Goal: Find specific page/section: Find specific page/section

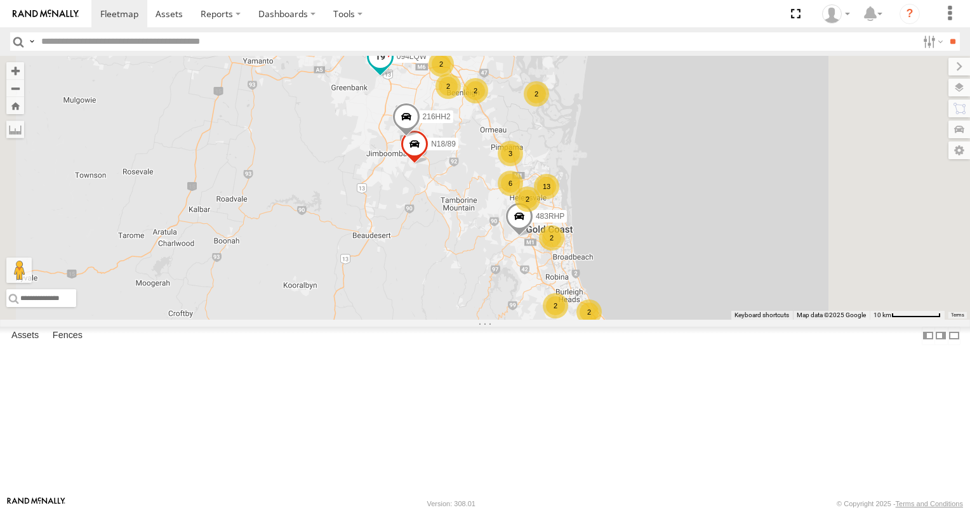
click at [392, 69] on span at bounding box center [380, 57] width 23 height 23
click at [398, 62] on label at bounding box center [385, 57] width 25 height 9
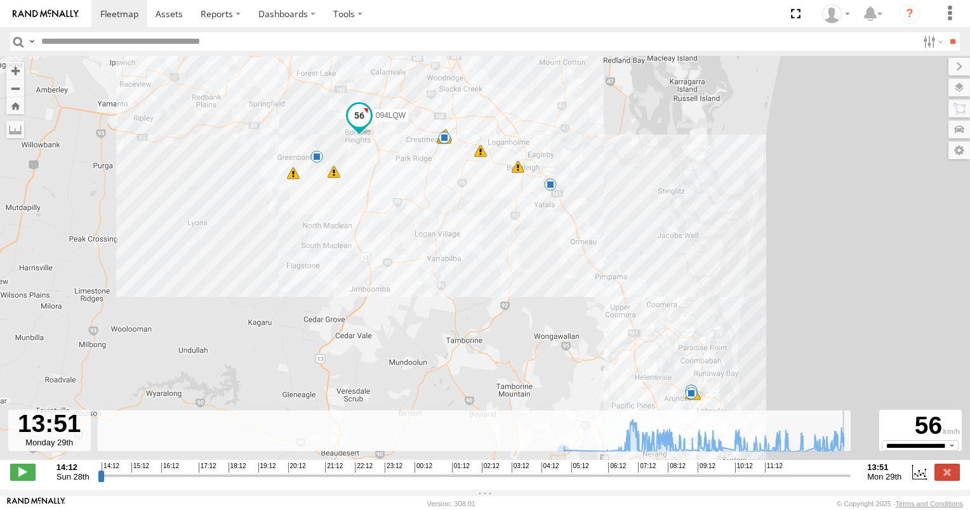
drag, startPoint x: 101, startPoint y: 484, endPoint x: 829, endPoint y: 446, distance: 729.1
type input "**********"
click at [851, 482] on input "range" at bounding box center [475, 476] width 754 height 12
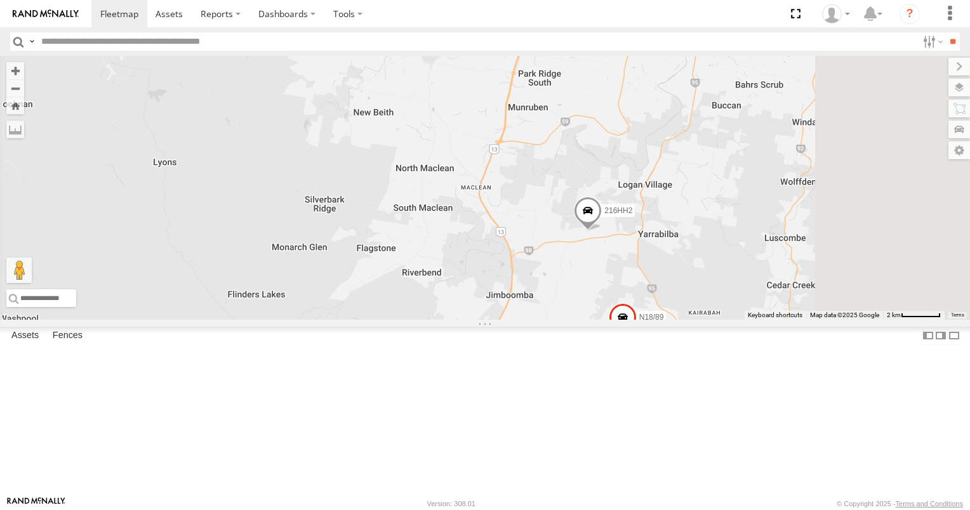
drag, startPoint x: 564, startPoint y: 176, endPoint x: 544, endPoint y: 357, distance: 181.4
click at [547, 320] on div "483RHP 094LQW 216HH2 N18/89 163KYE Bobcat 168LRV - Hilux 2" at bounding box center [485, 188] width 970 height 264
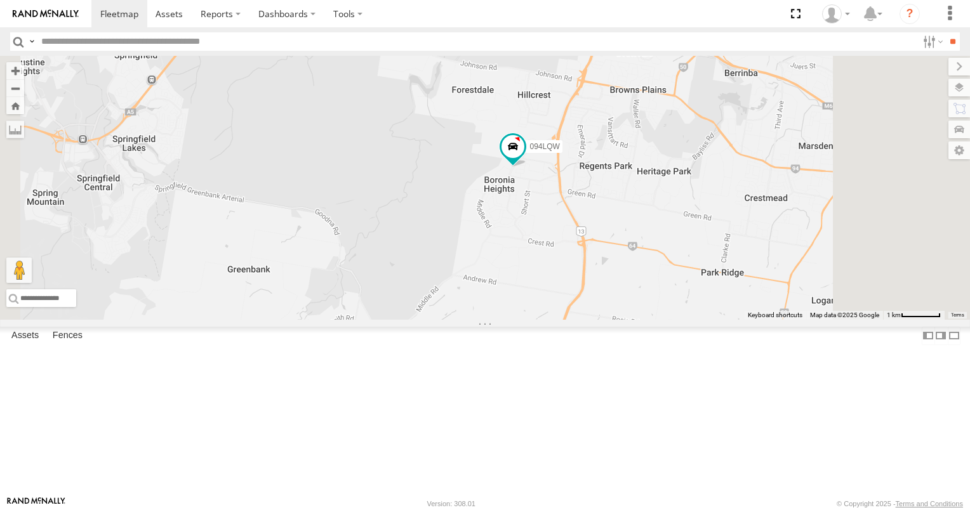
drag, startPoint x: 559, startPoint y: 311, endPoint x: 502, endPoint y: 329, distance: 60.4
click at [504, 320] on div "483RHP 094LQW 216HH2 N18/89 163KYE Bobcat 168LRV - Hilux" at bounding box center [485, 188] width 970 height 264
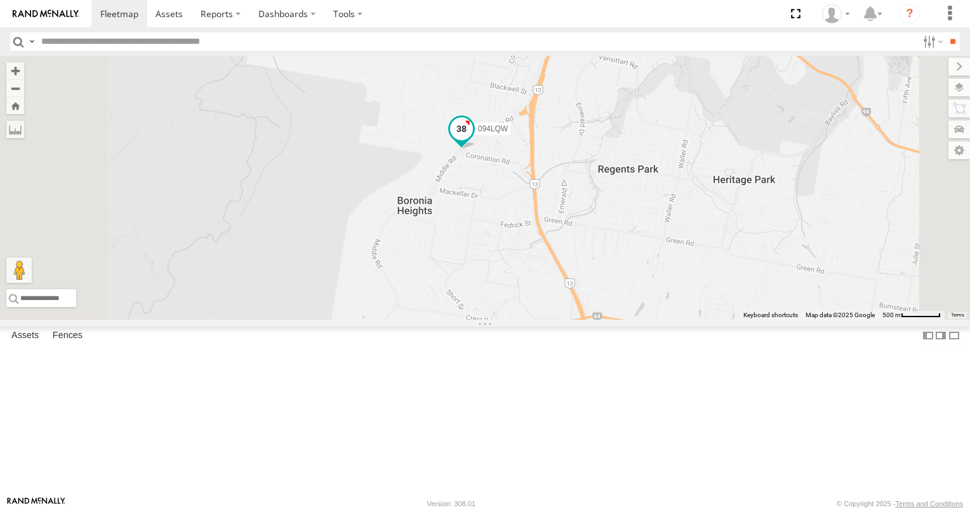
click at [473, 141] on span at bounding box center [461, 129] width 23 height 23
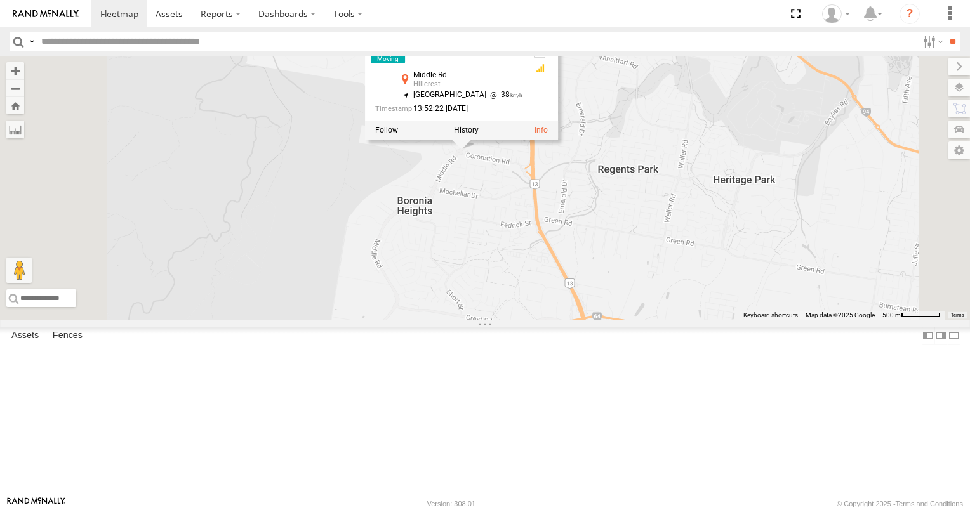
click at [558, 140] on div at bounding box center [461, 130] width 193 height 19
click at [479, 135] on label at bounding box center [466, 130] width 25 height 9
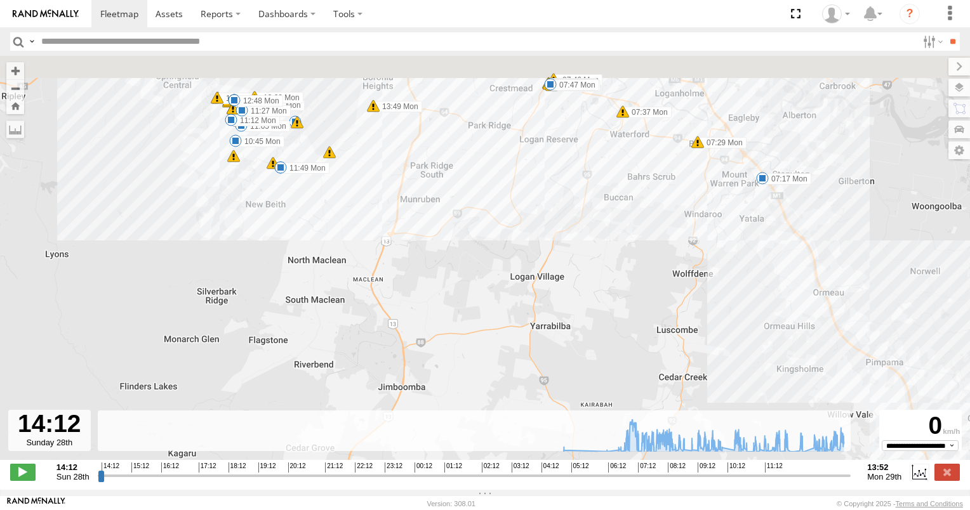
drag, startPoint x: 293, startPoint y: 293, endPoint x: 382, endPoint y: 391, distance: 132.6
click at [373, 387] on div "094LQW 04:54 Mon 06:17 Mon 06:44 Mon 06:50 Mon 06:52 Mon 07:17 Mon 07:29 Mon 07…" at bounding box center [485, 265] width 970 height 418
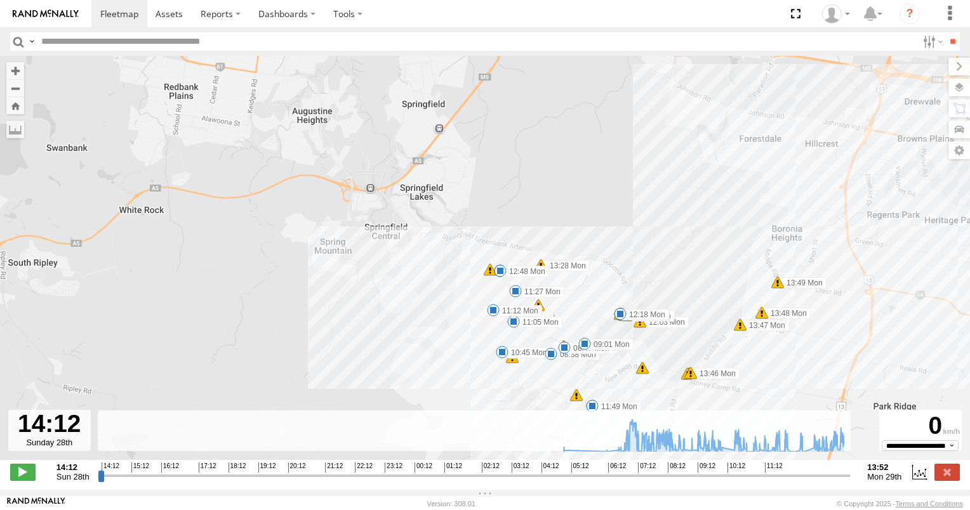
drag, startPoint x: 437, startPoint y: 321, endPoint x: 400, endPoint y: 191, distance: 135.2
click at [401, 194] on div "094LQW 04:54 Mon 06:17 Mon 06:44 Mon 06:50 Mon 06:52 Mon 07:17 Mon 07:29 Mon 07…" at bounding box center [485, 265] width 970 height 418
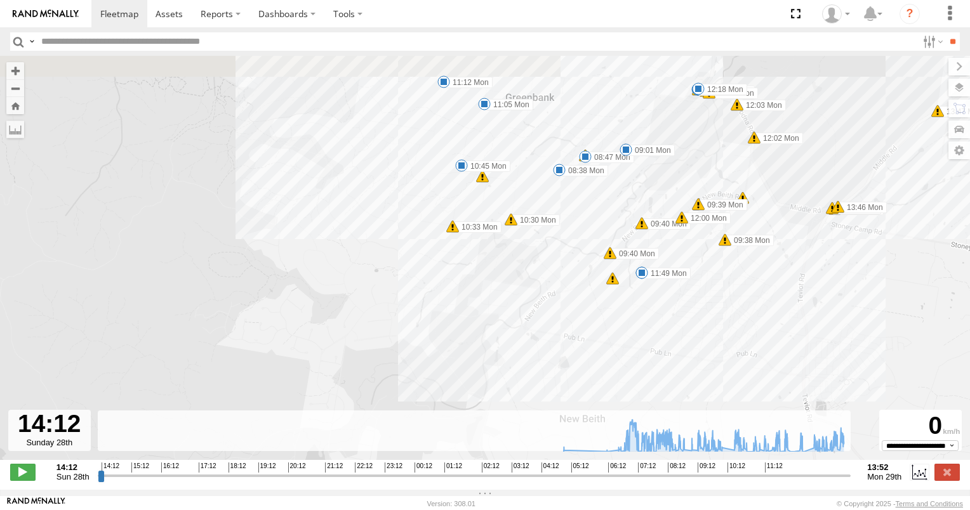
drag, startPoint x: 436, startPoint y: 222, endPoint x: 430, endPoint y: 330, distance: 108.1
click at [430, 329] on div "094LQW 04:54 Mon 06:17 Mon 06:44 Mon 06:50 Mon 06:52 Mon 07:17 Mon 07:29 Mon 07…" at bounding box center [485, 265] width 970 height 418
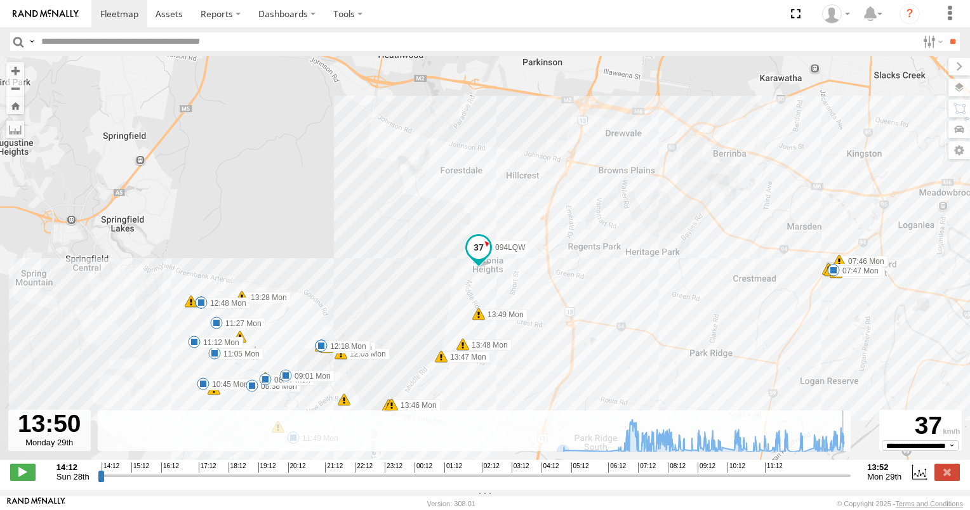
drag, startPoint x: 102, startPoint y: 487, endPoint x: 846, endPoint y: 515, distance: 745.2
type input "**********"
click at [846, 482] on input "range" at bounding box center [475, 476] width 754 height 12
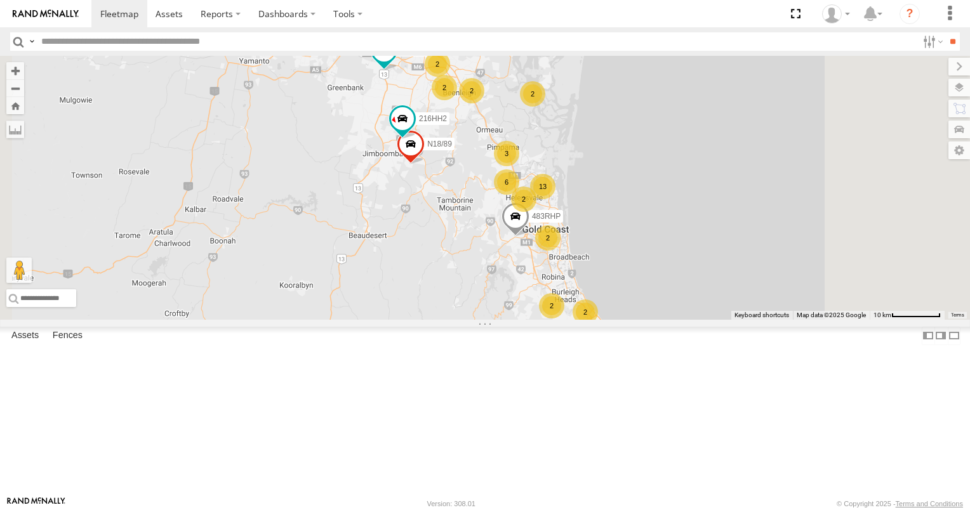
click at [598, 325] on div "2" at bounding box center [585, 312] width 25 height 25
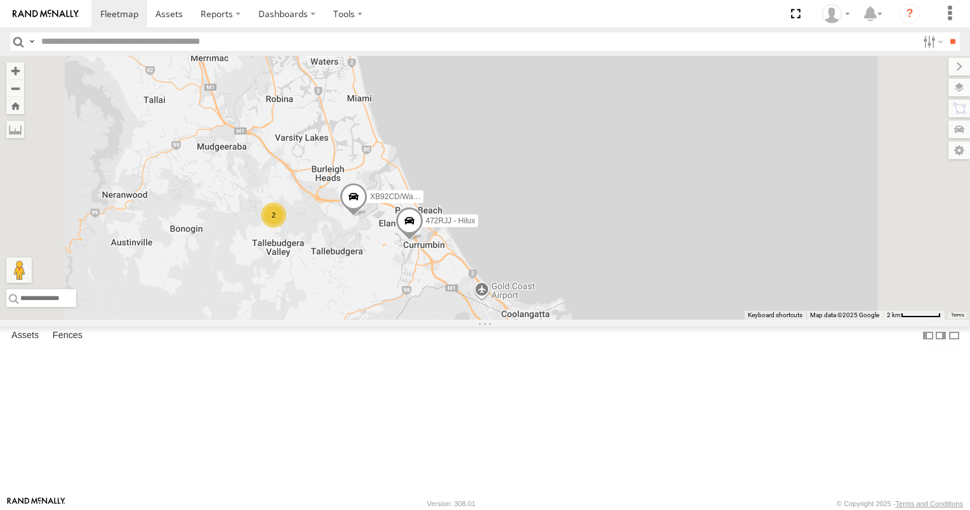
click at [286, 228] on div "2" at bounding box center [273, 215] width 25 height 25
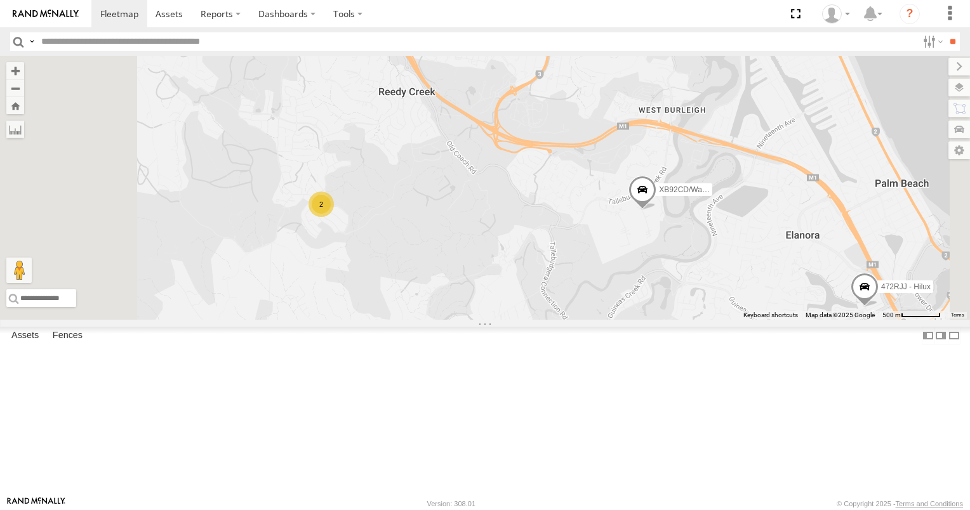
drag, startPoint x: 705, startPoint y: 244, endPoint x: 696, endPoint y: 355, distance: 112.1
click at [696, 320] on div "483RHP 094LQW 216HH2 N18/89 472RJJ - Hilux XB92CD/Water 2" at bounding box center [485, 188] width 970 height 264
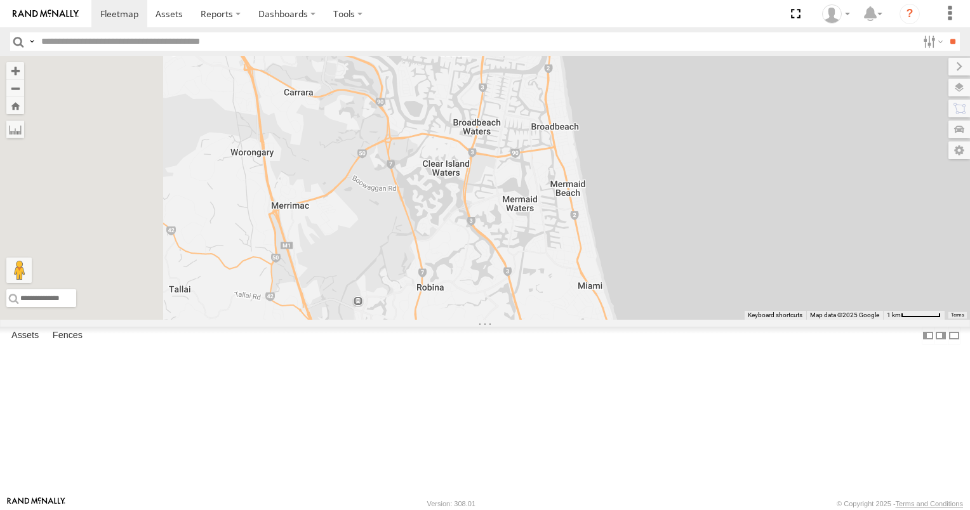
drag, startPoint x: 593, startPoint y: 300, endPoint x: 609, endPoint y: 429, distance: 129.9
click at [609, 320] on div "483RHP 094LQW 216HH2 N18/89 472RJJ - Hilux XB92CD/Water 2" at bounding box center [485, 188] width 970 height 264
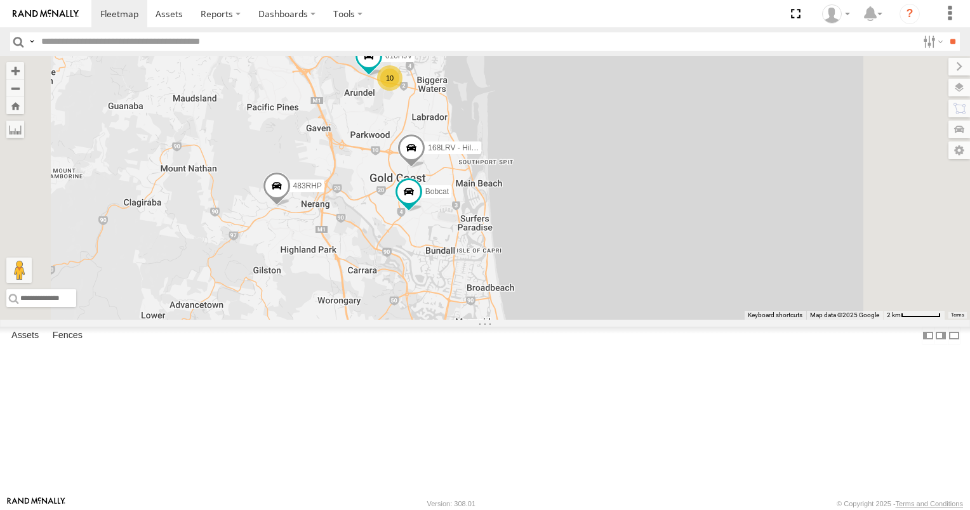
drag, startPoint x: 561, startPoint y: 321, endPoint x: 569, endPoint y: 428, distance: 107.6
click at [569, 320] on div "483RHP 094LQW 216HH2 N18/89 472RJJ - Hilux XB92CD/Water Bobcat 168LRV - Hilux 3…" at bounding box center [485, 188] width 970 height 264
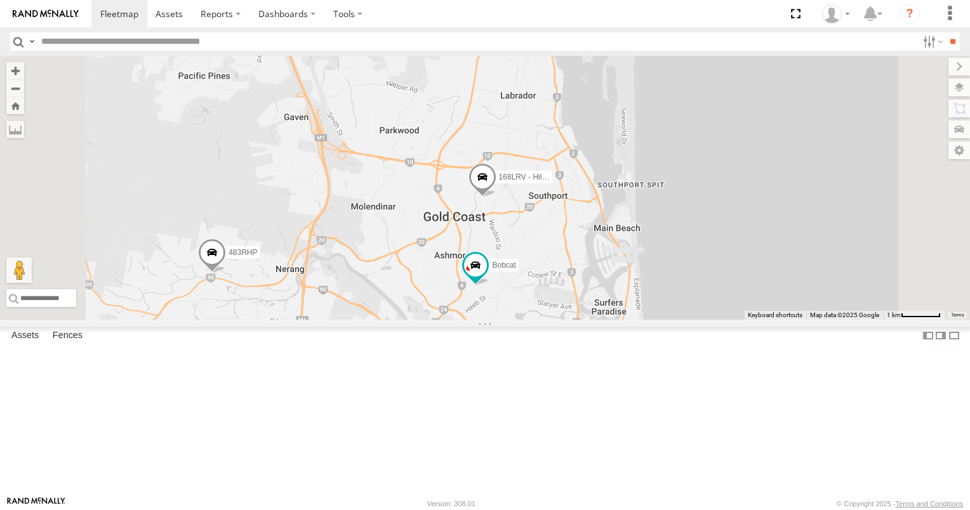
drag, startPoint x: 491, startPoint y: 359, endPoint x: 503, endPoint y: 406, distance: 48.3
click at [503, 320] on div "483RHP 094LQW 216HH2 N18/89 472RJJ - Hilux XB92CD/Water Bobcat 168LRV - Hilux 1…" at bounding box center [485, 188] width 970 height 264
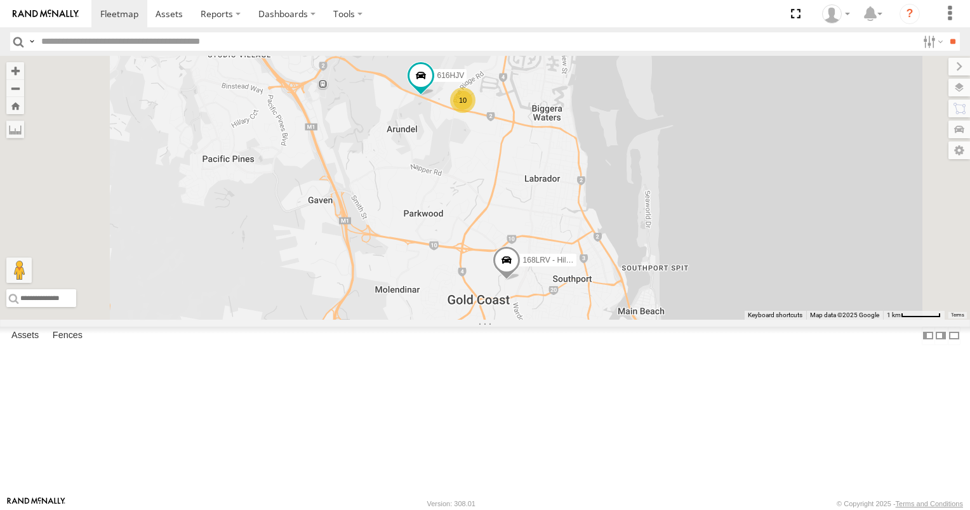
drag, startPoint x: 507, startPoint y: 299, endPoint x: 535, endPoint y: 378, distance: 84.1
click at [535, 320] on div "483RHP 094LQW 216HH2 N18/89 472RJJ - Hilux XB92CD/Water Bobcat 168LRV - Hilux 1…" at bounding box center [485, 188] width 970 height 264
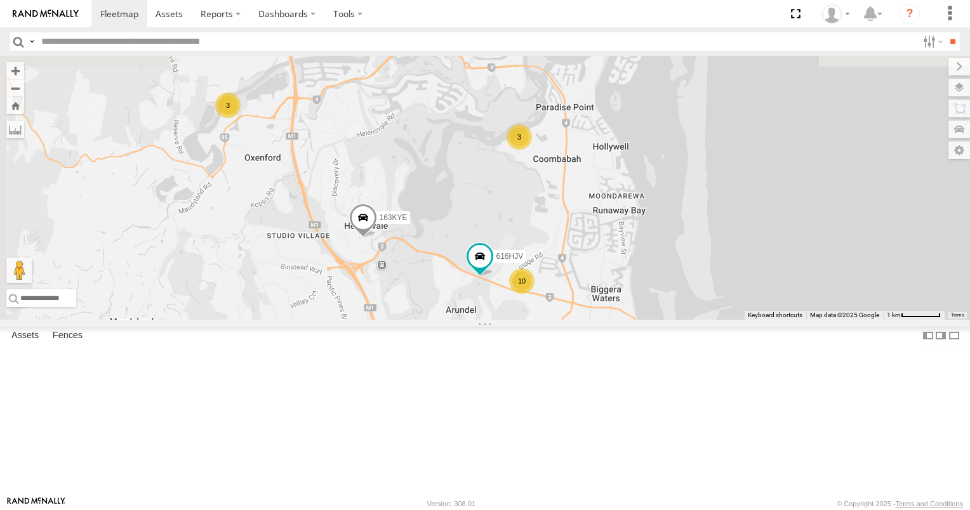
drag, startPoint x: 562, startPoint y: 291, endPoint x: 580, endPoint y: 377, distance: 87.4
click at [580, 320] on div "483RHP 094LQW 216HH2 N18/89 472RJJ - Hilux XB92CD/Water Bobcat 168LRV - Hilux 1…" at bounding box center [485, 188] width 970 height 264
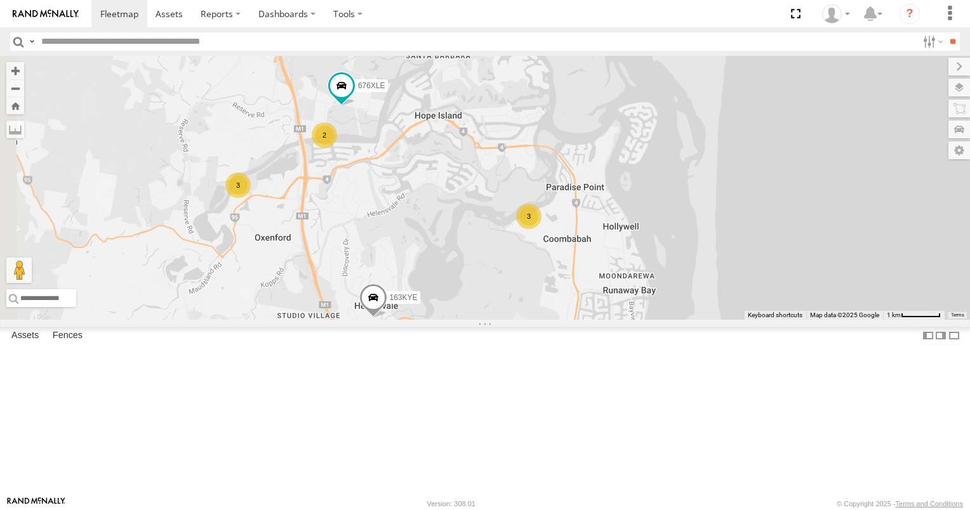
click at [541, 229] on div "3" at bounding box center [528, 216] width 25 height 25
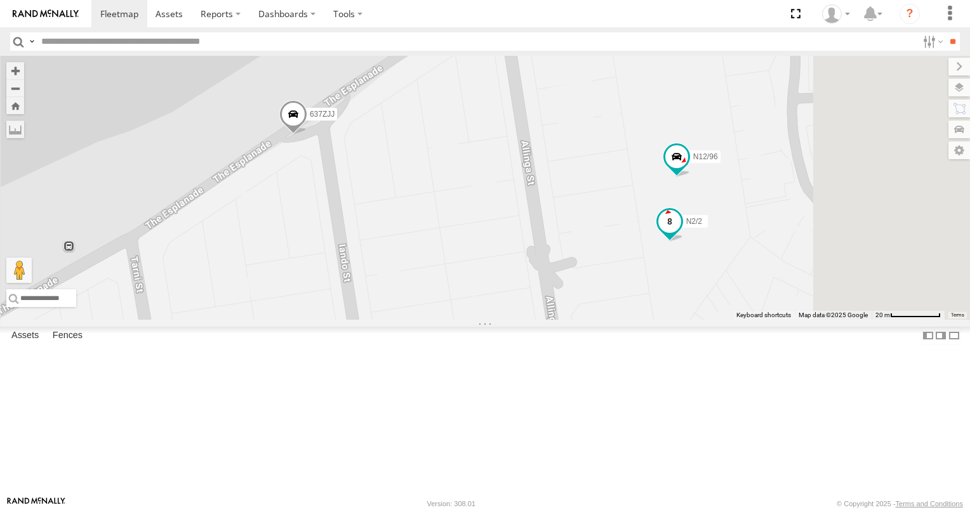
click at [681, 233] on span at bounding box center [669, 221] width 23 height 23
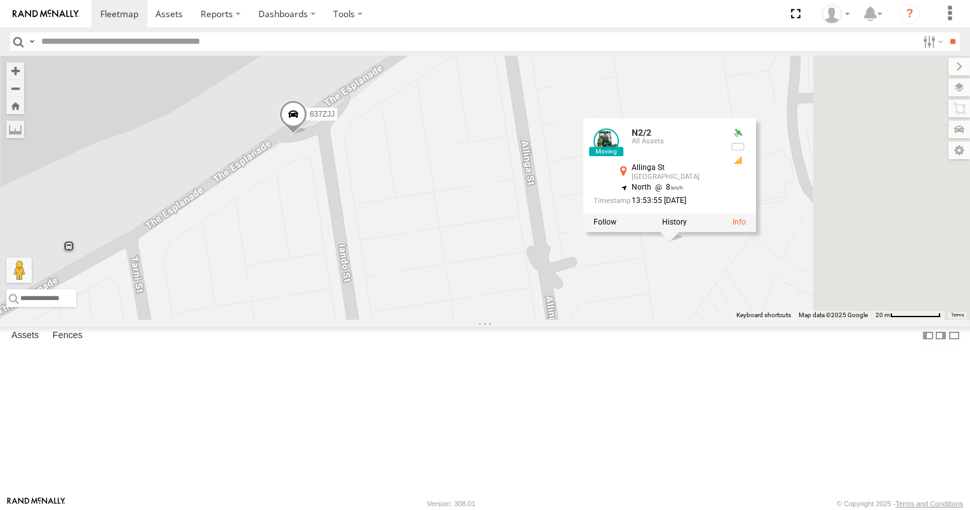
click at [804, 320] on div "483RHP 094LQW 216HH2 N18/89 472RJJ - Hilux XB92CD/Water Bobcat 168LRV - Hilux 1…" at bounding box center [485, 188] width 970 height 264
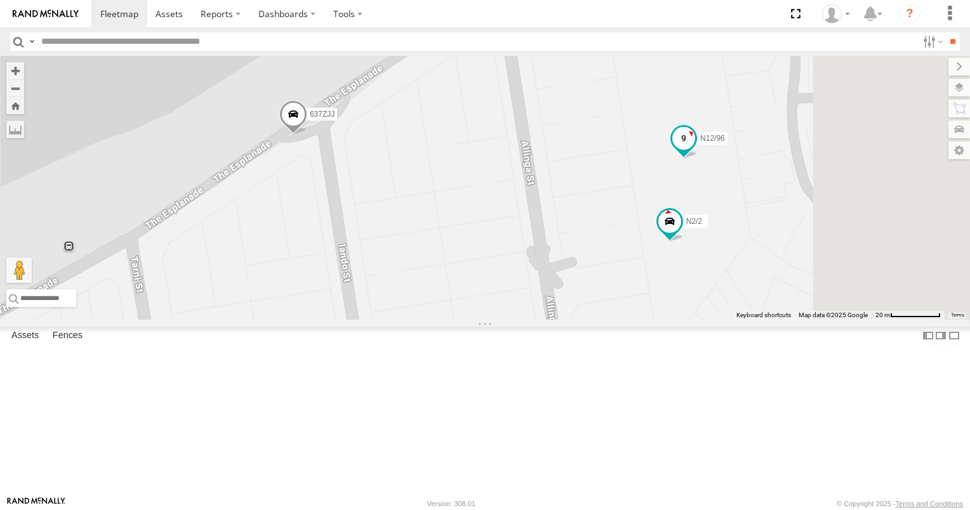
click at [698, 159] on div "N12/96" at bounding box center [684, 141] width 28 height 34
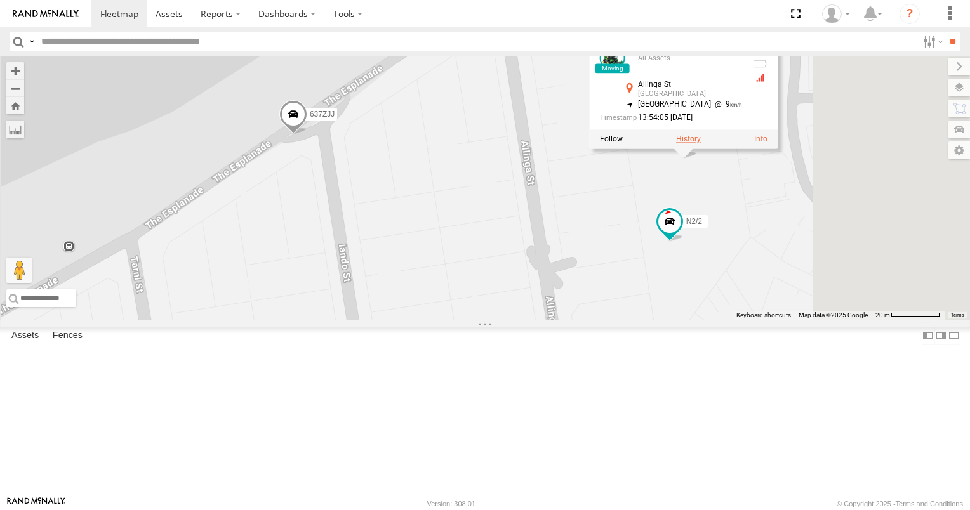
click at [701, 144] on label at bounding box center [688, 139] width 25 height 9
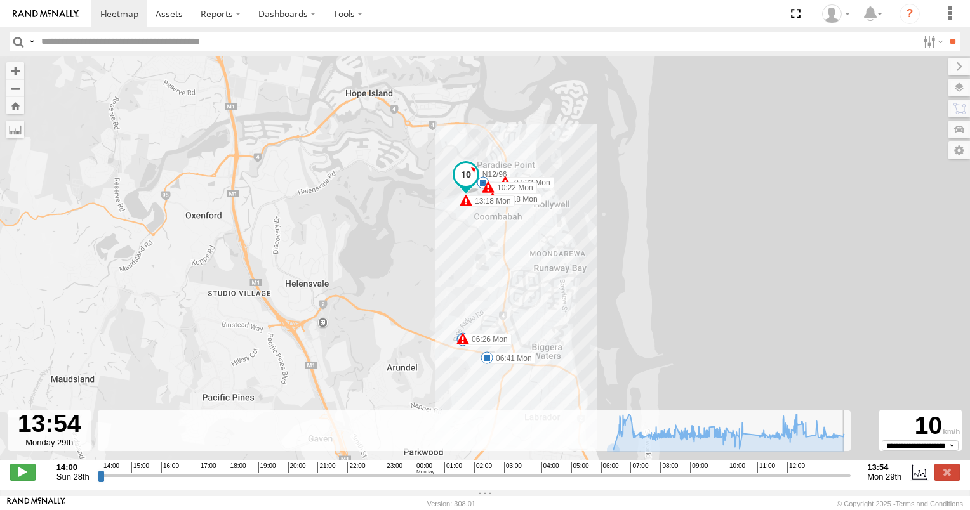
drag, startPoint x: 100, startPoint y: 484, endPoint x: 762, endPoint y: 430, distance: 664.4
type input "**********"
click at [851, 470] on input "range" at bounding box center [475, 476] width 754 height 12
click at [127, 13] on span at bounding box center [119, 14] width 38 height 12
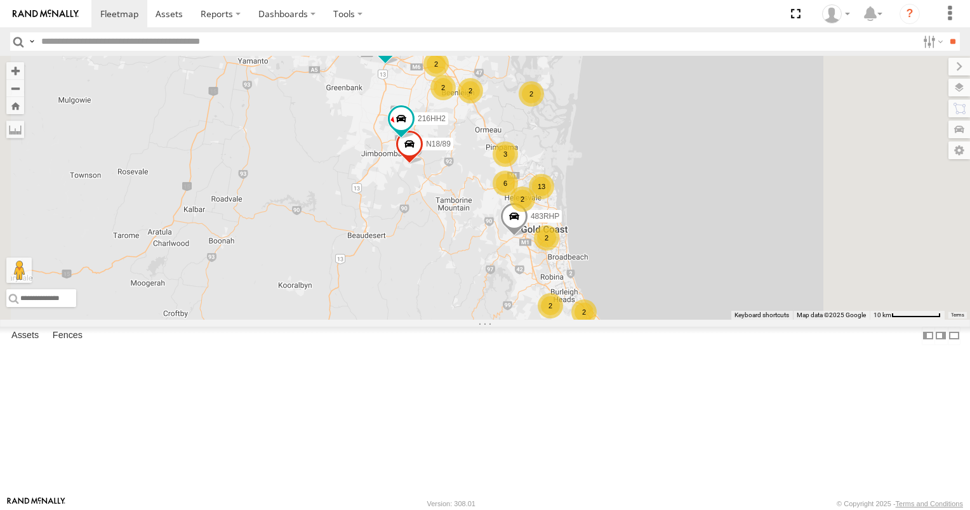
click at [518, 167] on div "3" at bounding box center [505, 154] width 25 height 25
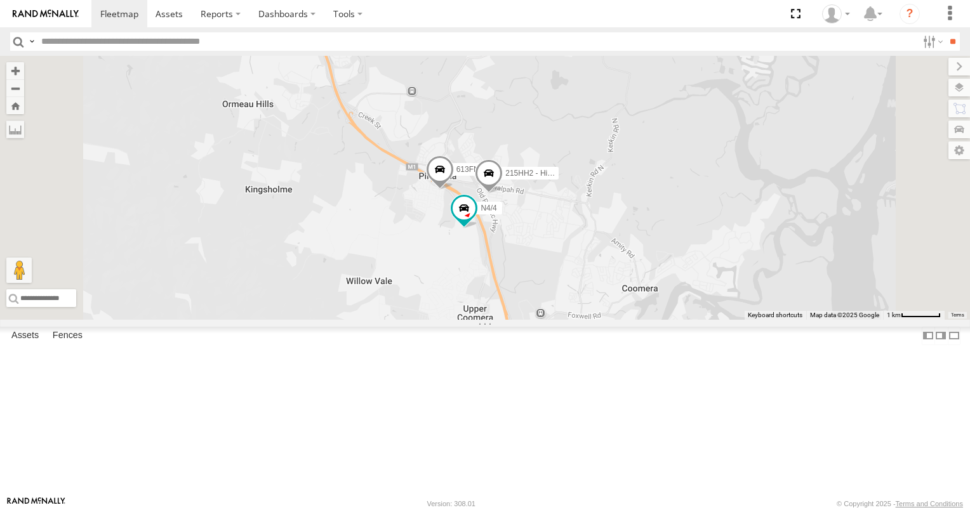
drag, startPoint x: 644, startPoint y: 375, endPoint x: 584, endPoint y: 201, distance: 183.3
click at [587, 209] on div "483RHP 094LQW 216HH2 N18/89 N4/4 613FNX 215HH2 - Hilux 676XLE 2" at bounding box center [485, 188] width 970 height 264
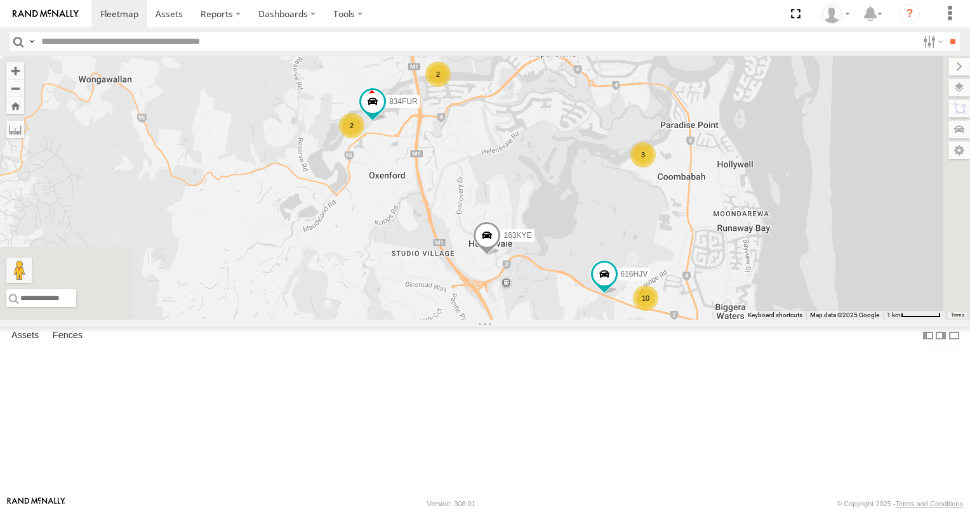
drag, startPoint x: 624, startPoint y: 284, endPoint x: 600, endPoint y: 227, distance: 62.0
click at [600, 227] on div "483RHP 094LQW 216HH2 N18/89 N4/4 613FNX 215HH2 - Hilux 676XLE 2 3 2 10 163KYE 6…" at bounding box center [485, 188] width 970 height 264
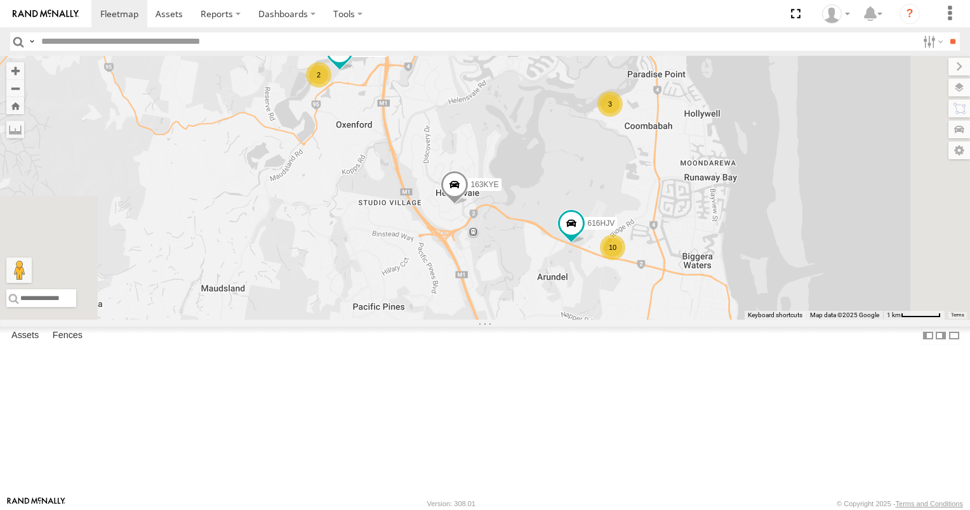
click at [418, 36] on div "2" at bounding box center [404, 23] width 25 height 25
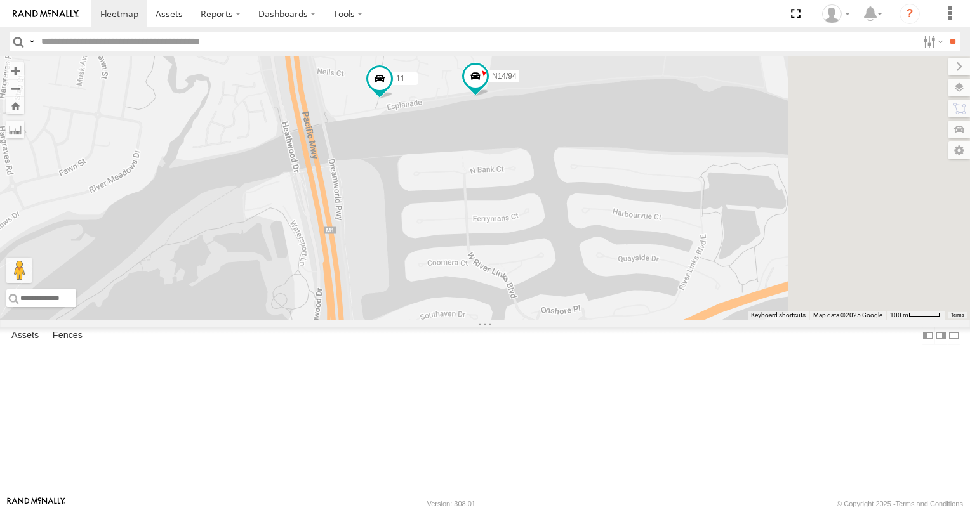
drag, startPoint x: 642, startPoint y: 353, endPoint x: 581, endPoint y: 192, distance: 172.0
click at [583, 200] on div "483RHP 094LQW 216HH2 N18/89 N4/4 613FNX 215HH2 - Hilux 676XLE 163KYE 616HJV 834…" at bounding box center [485, 188] width 970 height 264
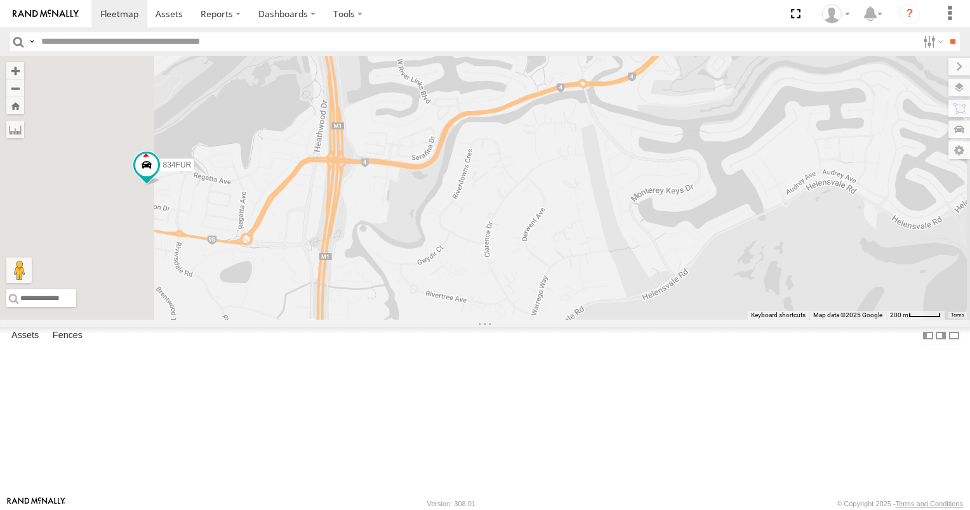
drag, startPoint x: 691, startPoint y: 332, endPoint x: 579, endPoint y: 180, distance: 188.8
click at [580, 185] on div "483RHP 094LQW 216HH2 N18/89 N4/4 613FNX 215HH2 - Hilux 676XLE 163KYE 616HJV 834…" at bounding box center [485, 188] width 970 height 264
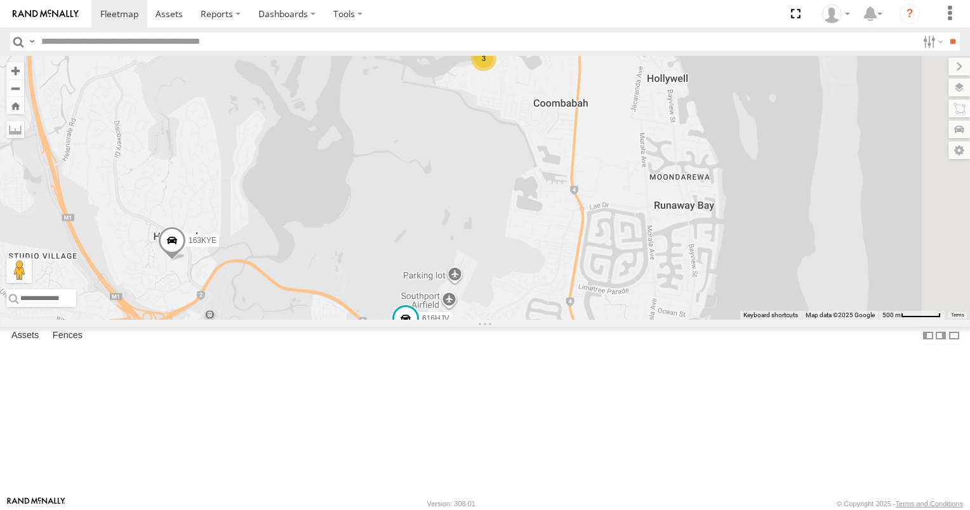
drag, startPoint x: 712, startPoint y: 397, endPoint x: 524, endPoint y: 448, distance: 194.6
click at [524, 320] on div "483RHP 094LQW 216HH2 N18/89 N4/4 613FNX 215HH2 - Hilux 676XLE 163KYE 616HJV 834…" at bounding box center [485, 188] width 970 height 264
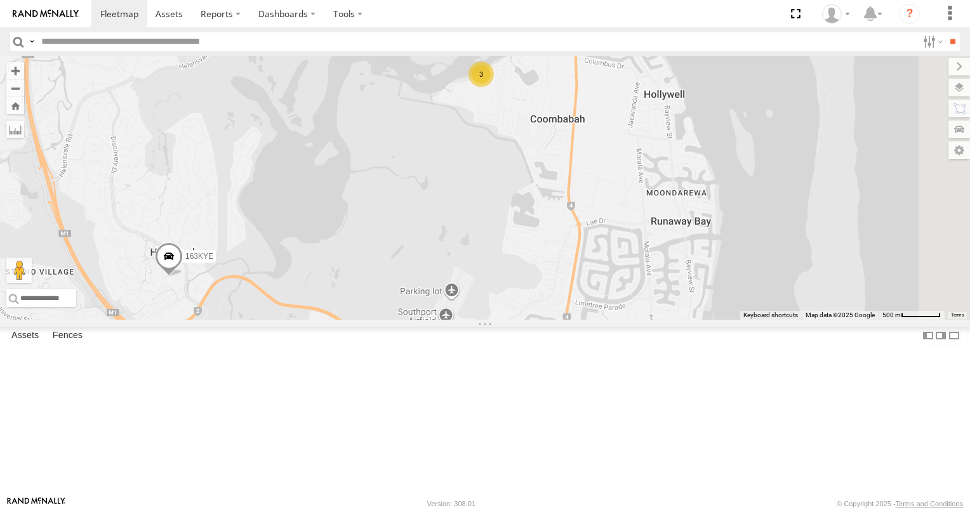
click at [494, 87] on div "3" at bounding box center [480, 74] width 25 height 25
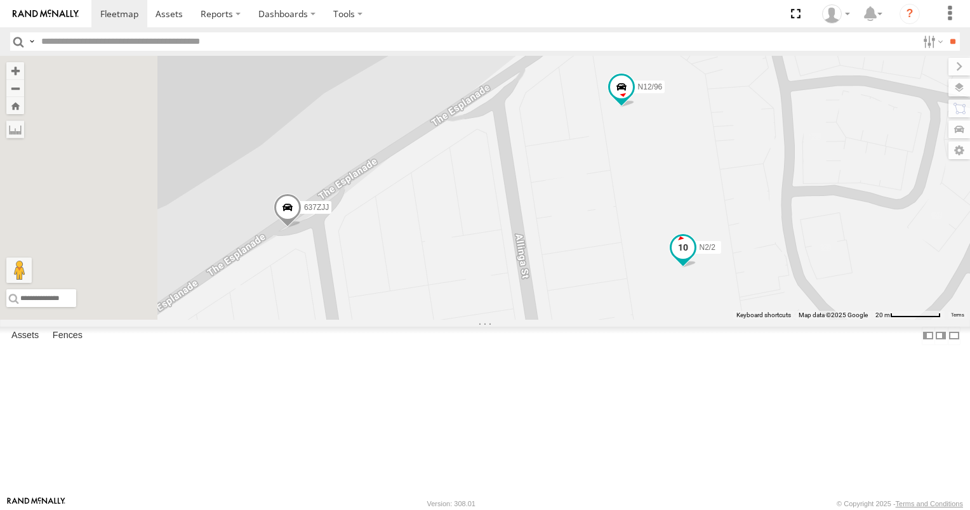
click at [694, 260] on span at bounding box center [683, 248] width 23 height 23
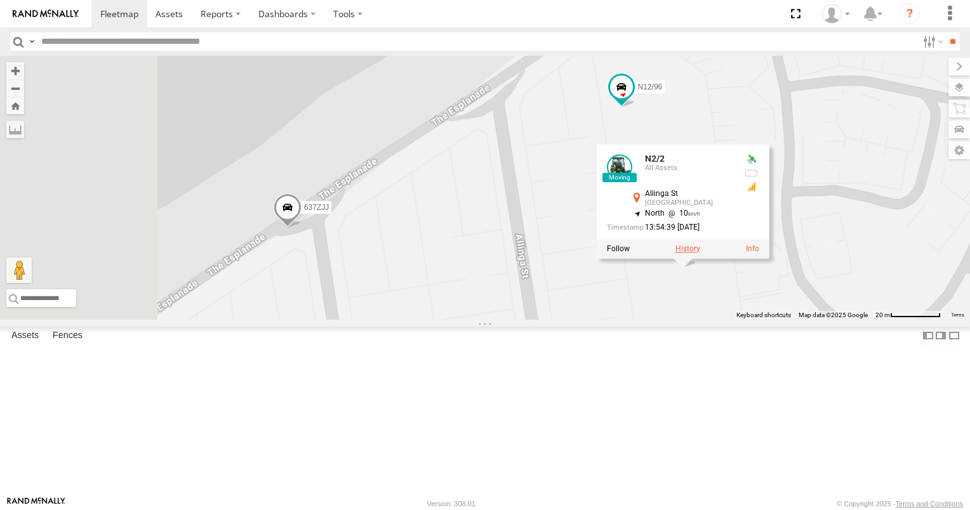
click at [700, 254] on label at bounding box center [687, 249] width 25 height 9
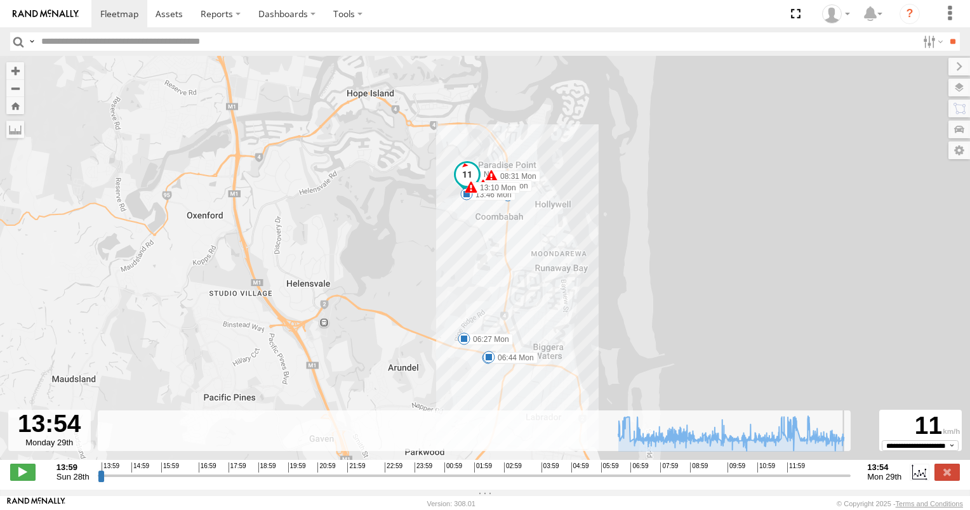
drag, startPoint x: 103, startPoint y: 481, endPoint x: 857, endPoint y: 474, distance: 754.2
type input "**********"
click at [851, 474] on input "range" at bounding box center [475, 476] width 754 height 12
